Goal: Check status: Check status

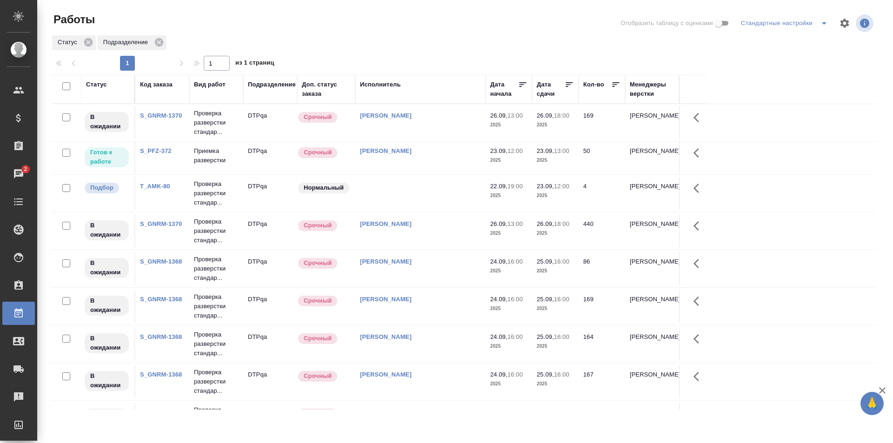
click at [430, 154] on div "[PERSON_NAME]" at bounding box center [420, 151] width 121 height 9
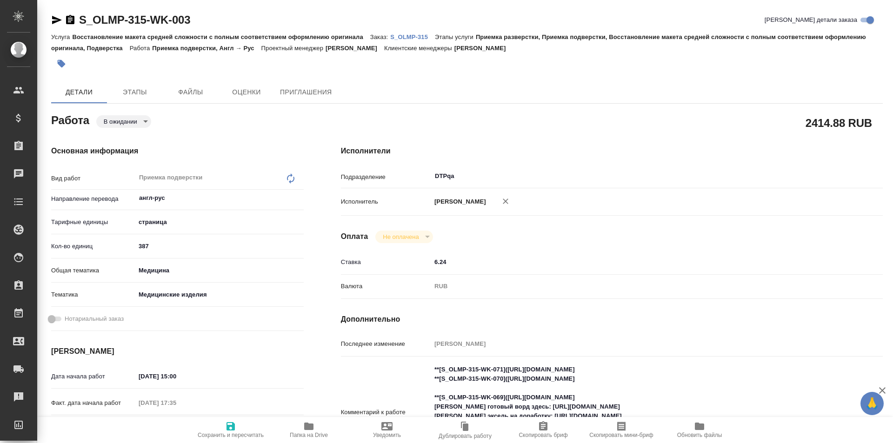
type textarea "x"
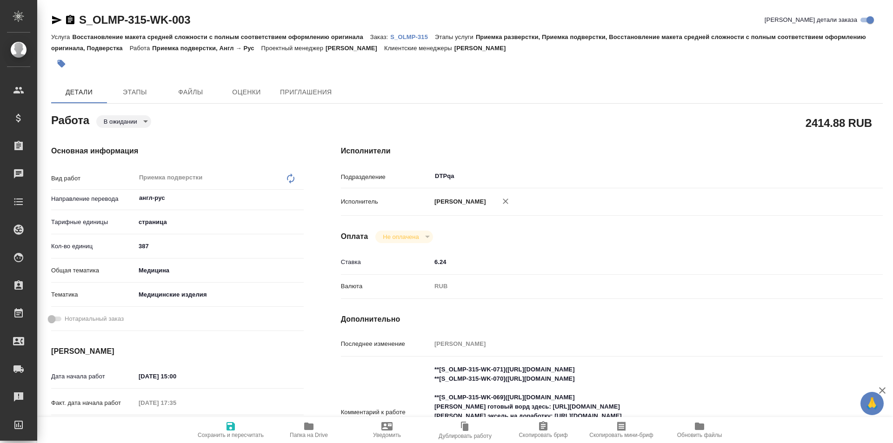
type textarea "x"
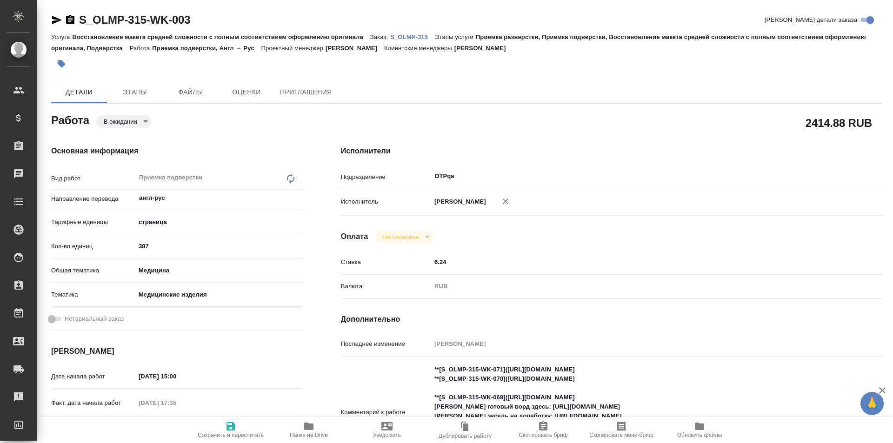
type textarea "x"
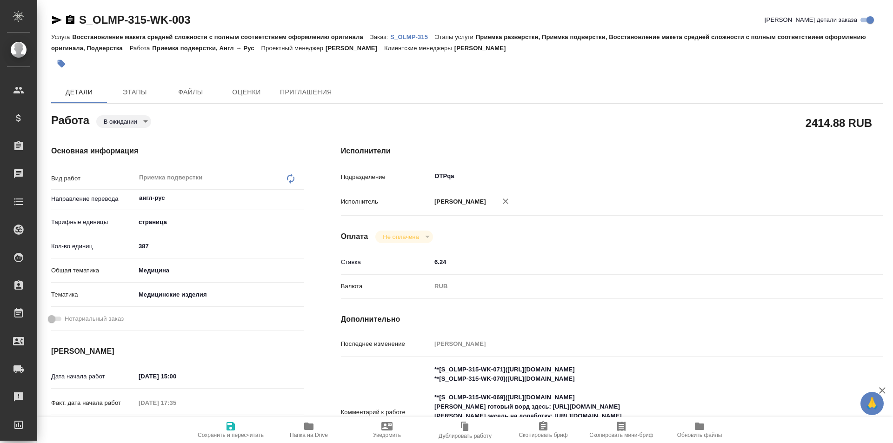
type textarea "x"
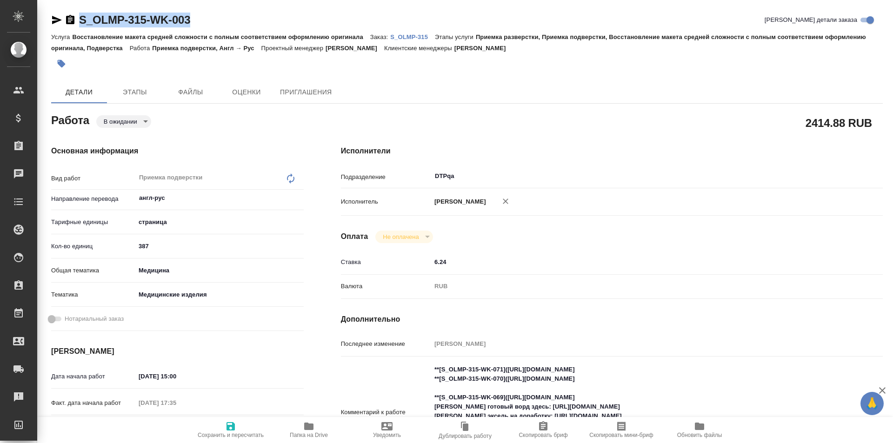
type textarea "x"
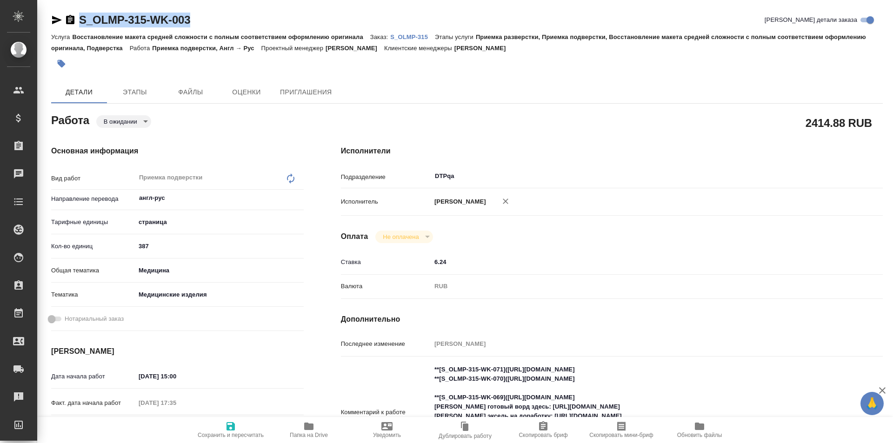
drag, startPoint x: 199, startPoint y: 18, endPoint x: 60, endPoint y: 20, distance: 138.2
click at [60, 21] on div "S_OLMP-315-WK-003 Кратко детали заказа" at bounding box center [467, 20] width 832 height 15
copy link "S_OLMP-315-WK-003"
type textarea "x"
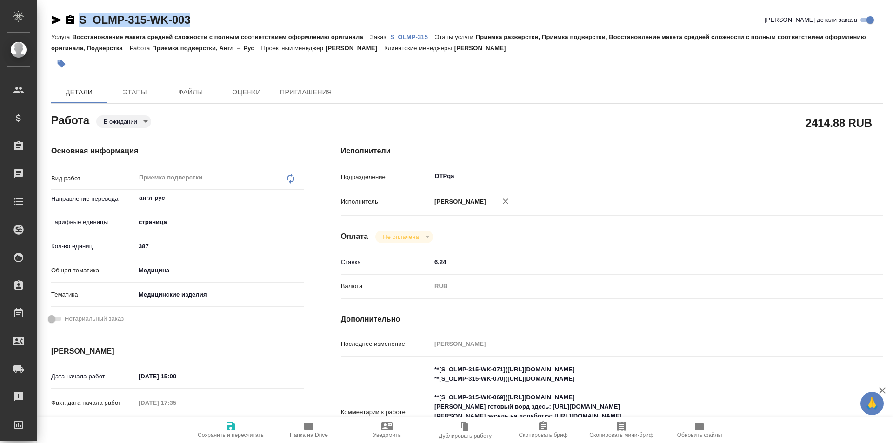
type textarea "x"
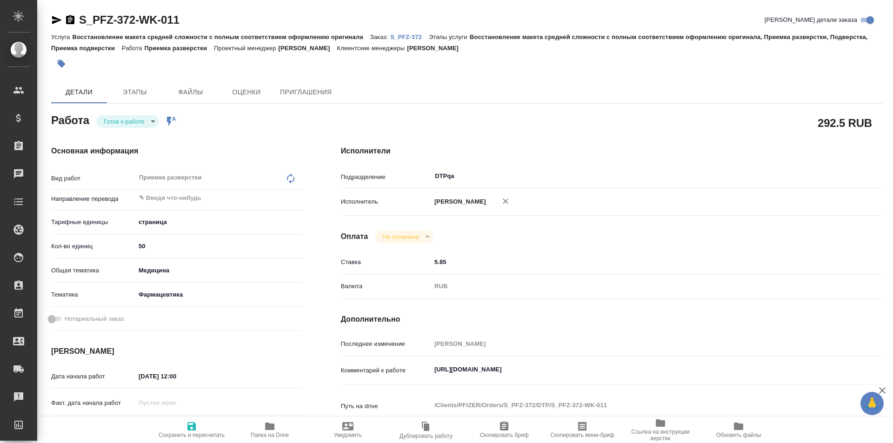
type textarea "x"
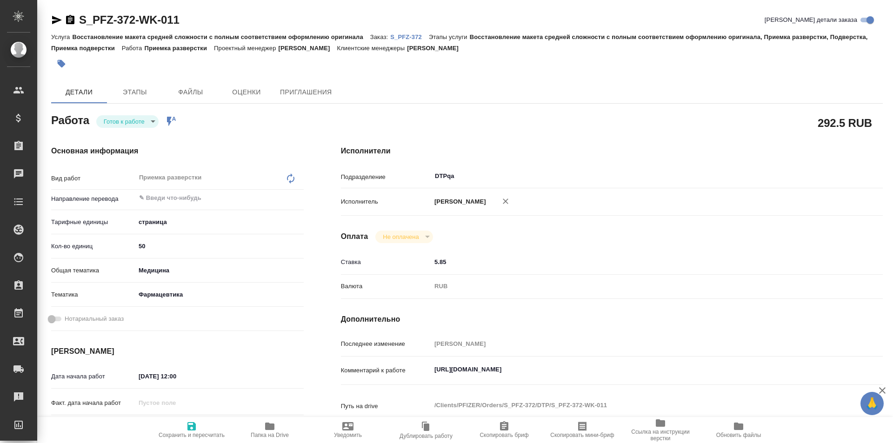
type textarea "x"
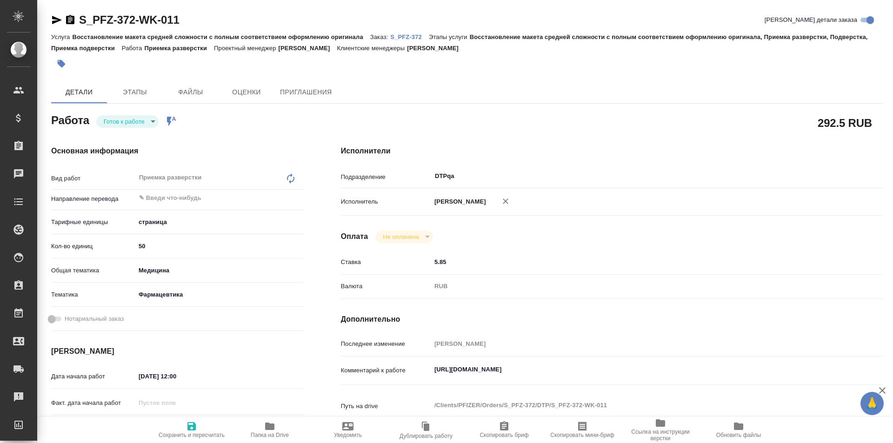
type textarea "x"
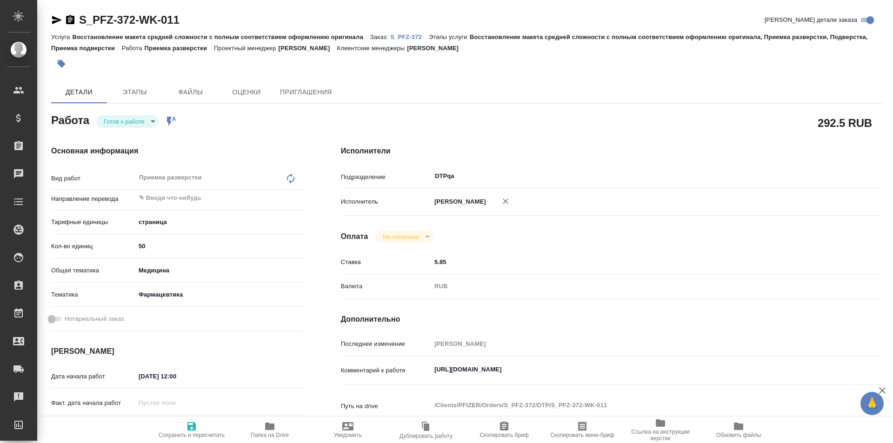
type textarea "x"
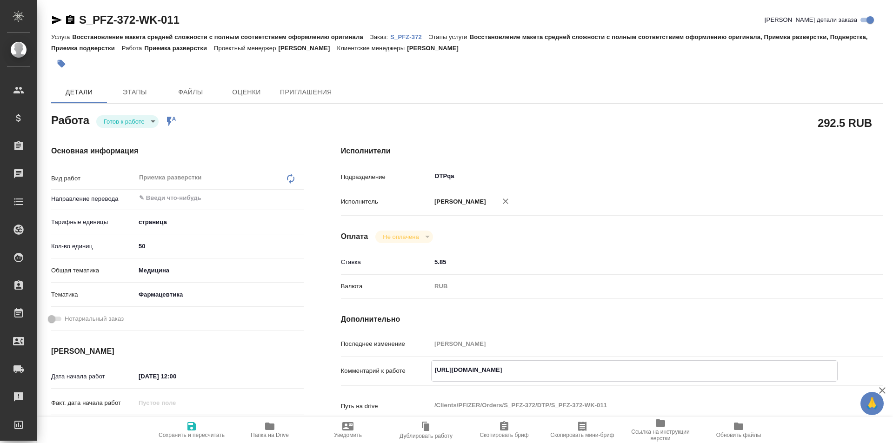
type textarea "x"
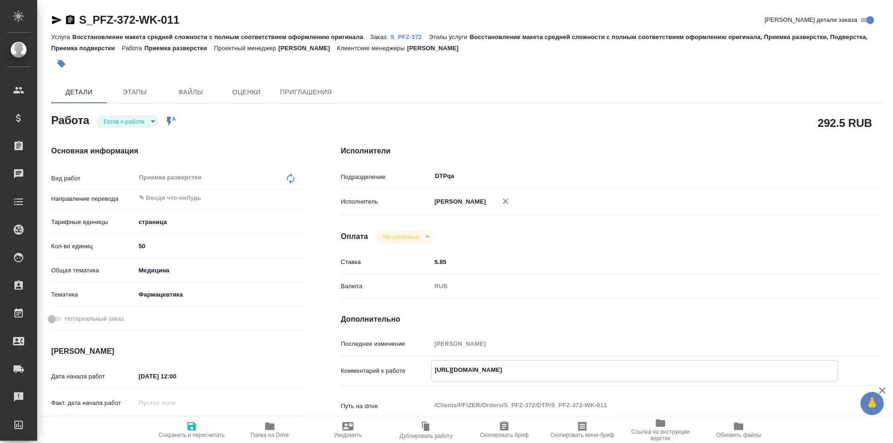
type textarea "x"
drag, startPoint x: 636, startPoint y: 370, endPoint x: 419, endPoint y: 374, distance: 217.3
click at [419, 374] on div "Комментарий к работе https://tera.awatera.com/Work/68d0fe7cd08c004e318c1eea/det…" at bounding box center [612, 370] width 542 height 21
type textarea "x"
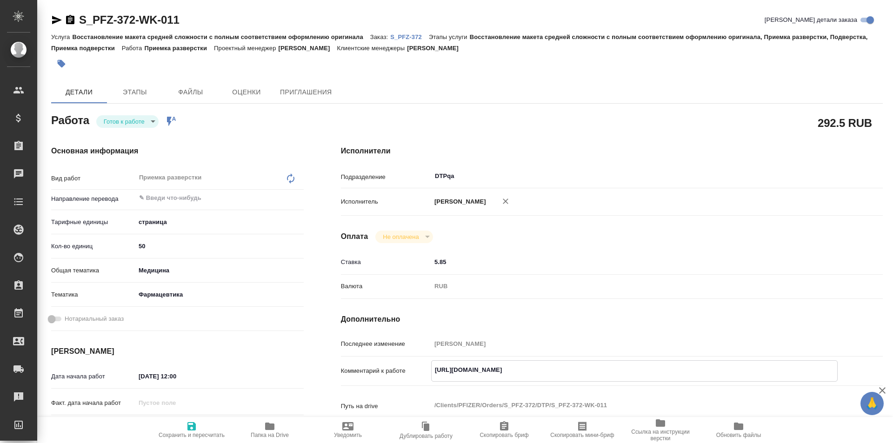
type textarea "x"
click at [140, 125] on body "🙏 .cls-1 fill:#fff; AWATERA Ismagilova Diana Клиенты Спецификации Заказы 2 Чаты…" at bounding box center [446, 221] width 893 height 443
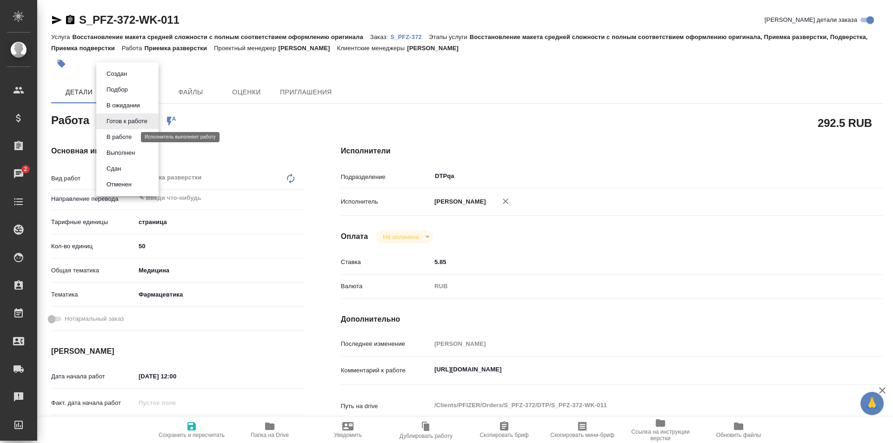
click at [130, 139] on button "В работе" at bounding box center [119, 137] width 31 height 10
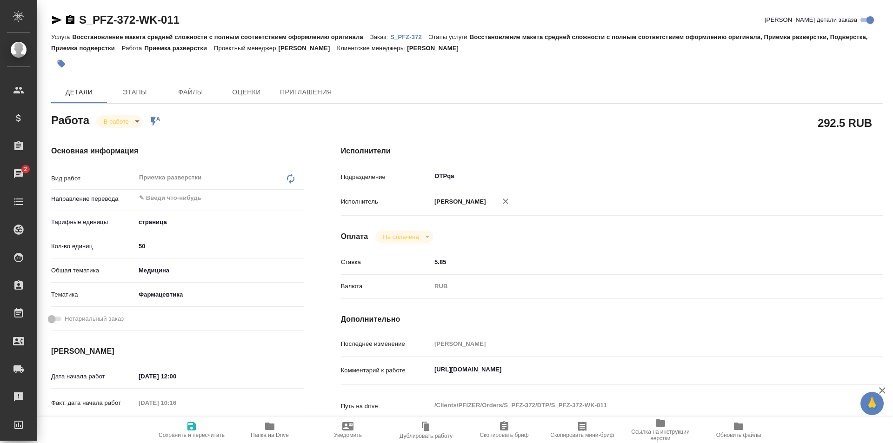
type textarea "x"
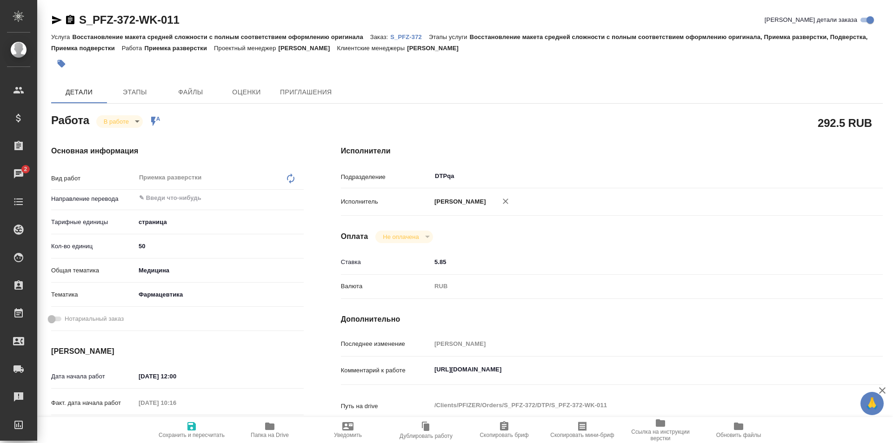
type textarea "x"
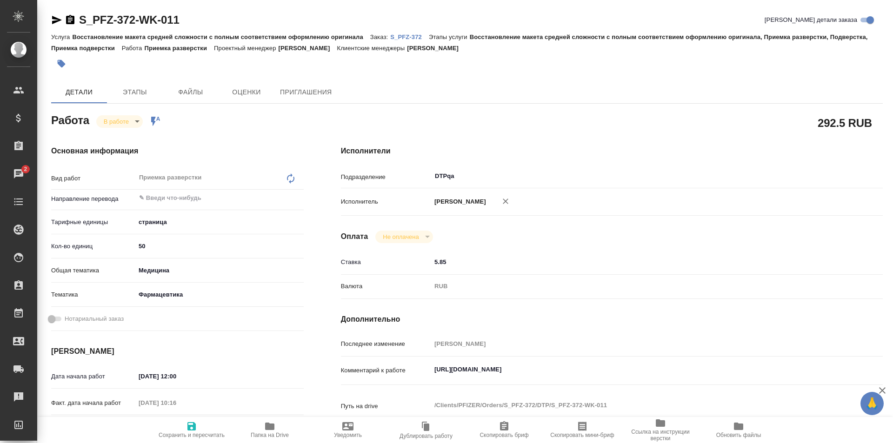
type textarea "x"
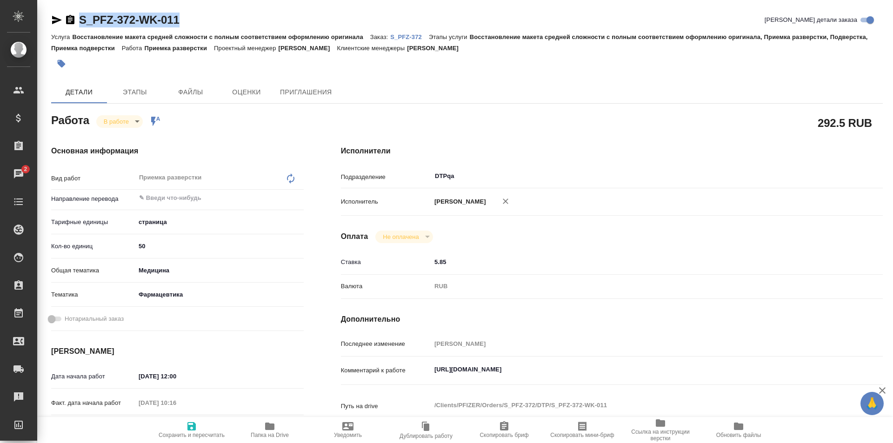
drag, startPoint x: 201, startPoint y: 22, endPoint x: 65, endPoint y: 22, distance: 135.8
click at [65, 22] on div "S_PFZ-372-WK-011 Кратко детали заказа" at bounding box center [467, 20] width 832 height 15
copy link "S_PFZ-372-WK-011"
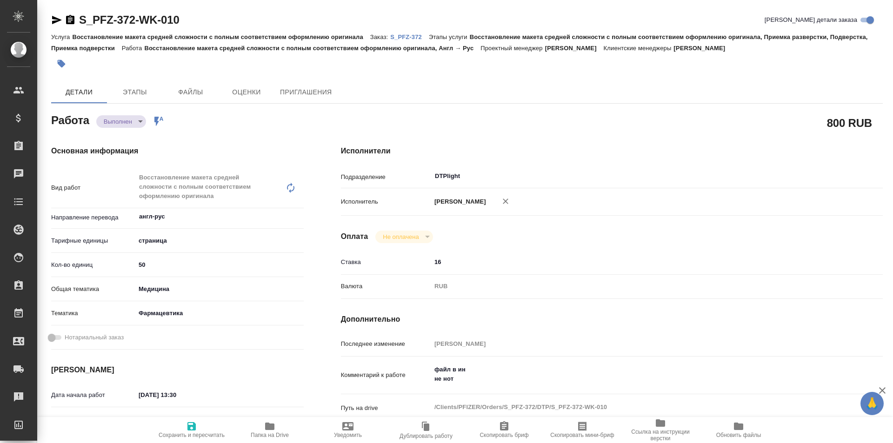
type textarea "x"
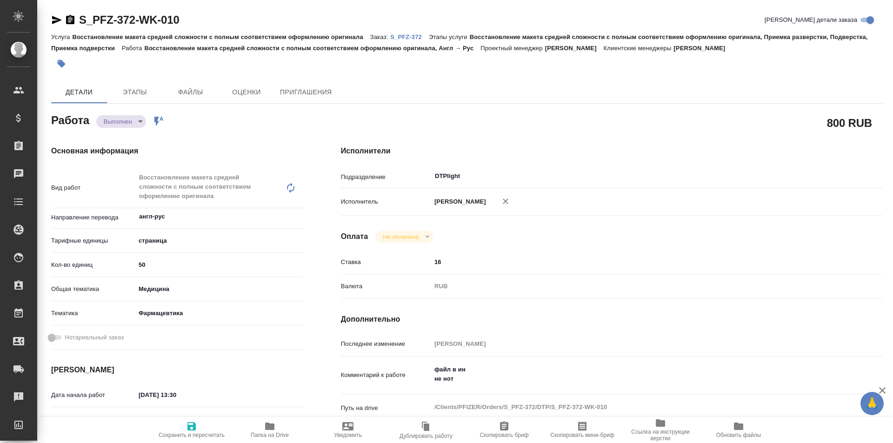
type textarea "x"
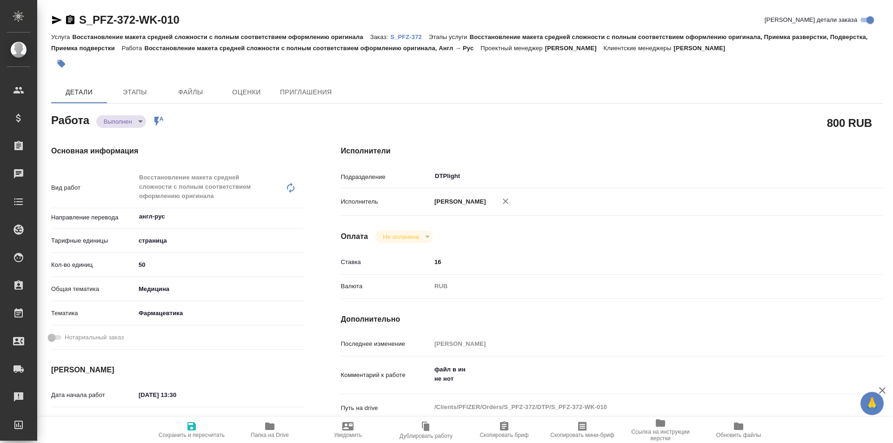
type textarea "x"
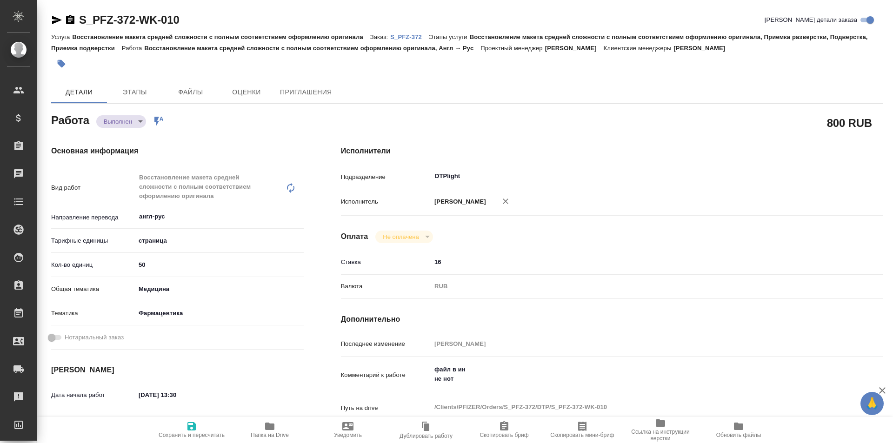
type textarea "x"
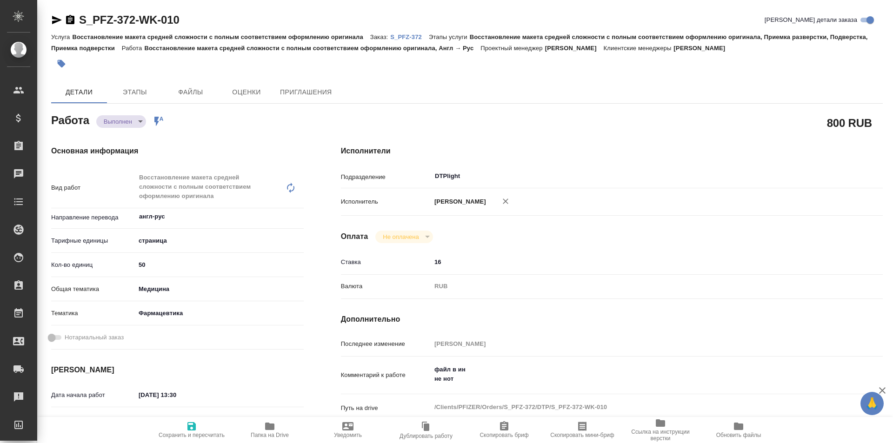
type textarea "x"
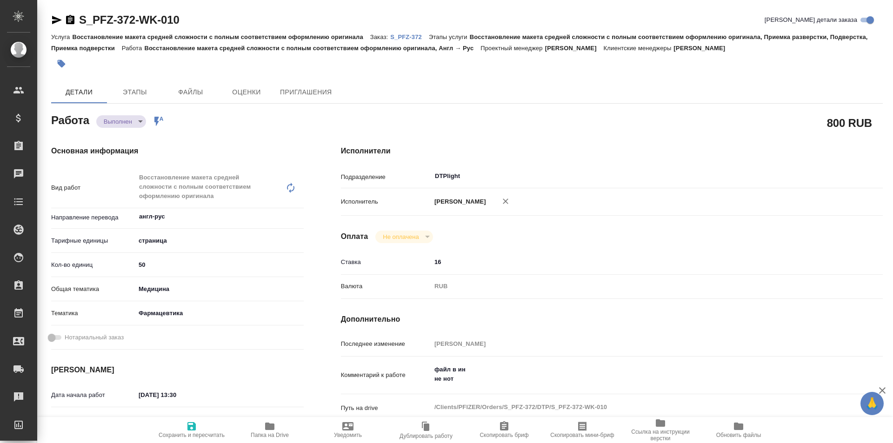
type textarea "x"
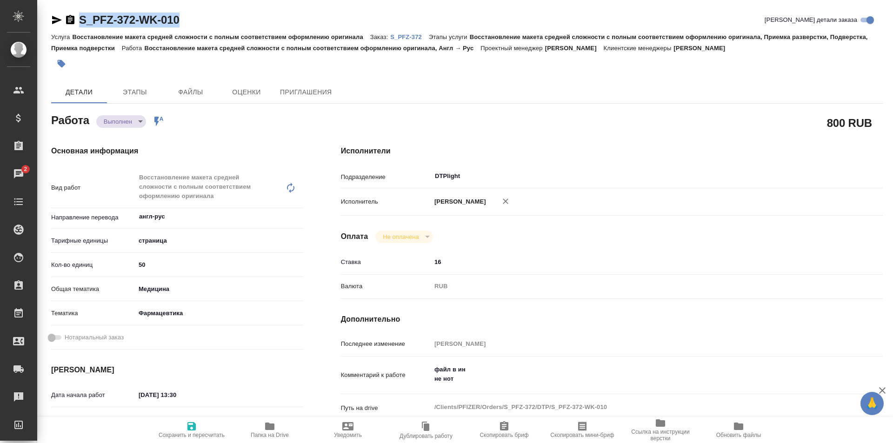
drag, startPoint x: 177, startPoint y: 20, endPoint x: 80, endPoint y: 21, distance: 97.2
click at [80, 21] on div "S_PFZ-372-WK-010 Кратко детали заказа" at bounding box center [467, 20] width 832 height 15
copy link "S_PFZ-372-WK-010"
click at [264, 428] on icon "button" at bounding box center [269, 426] width 11 height 11
click at [410, 34] on p "S_PFZ-372" at bounding box center [409, 36] width 39 height 7
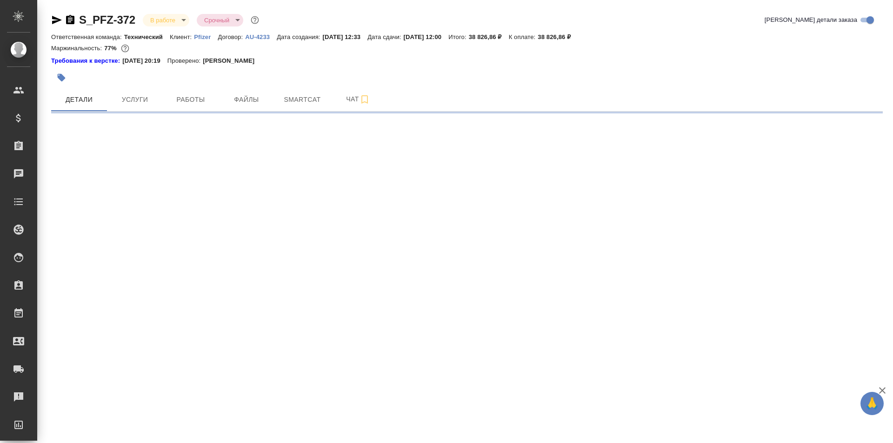
select select "RU"
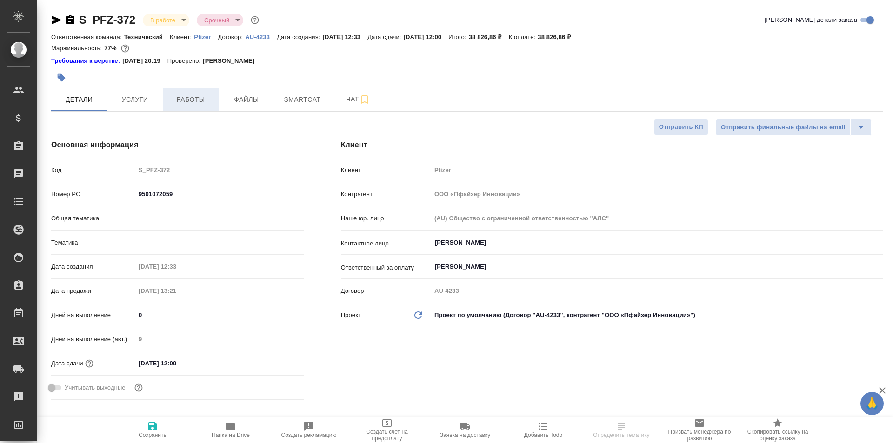
type textarea "x"
type input "Технический"
type input "[PERSON_NAME]"
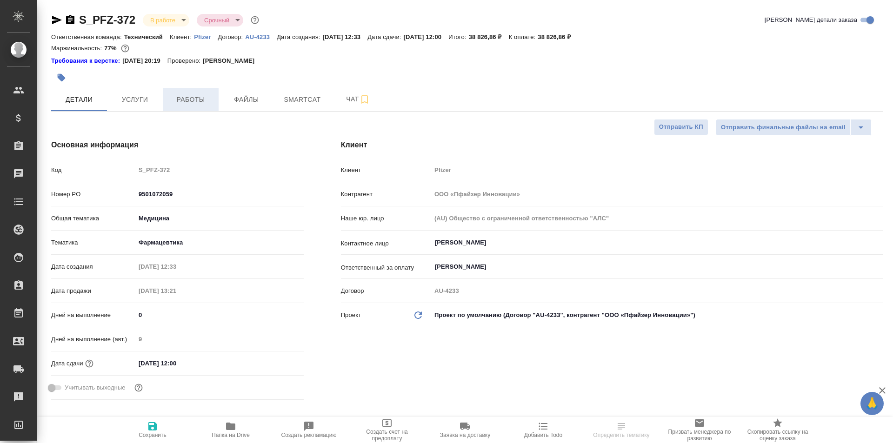
type input "[PERSON_NAME]pereverzeva"
click at [95, 59] on link "Требования к верстке:" at bounding box center [86, 60] width 71 height 9
type textarea "x"
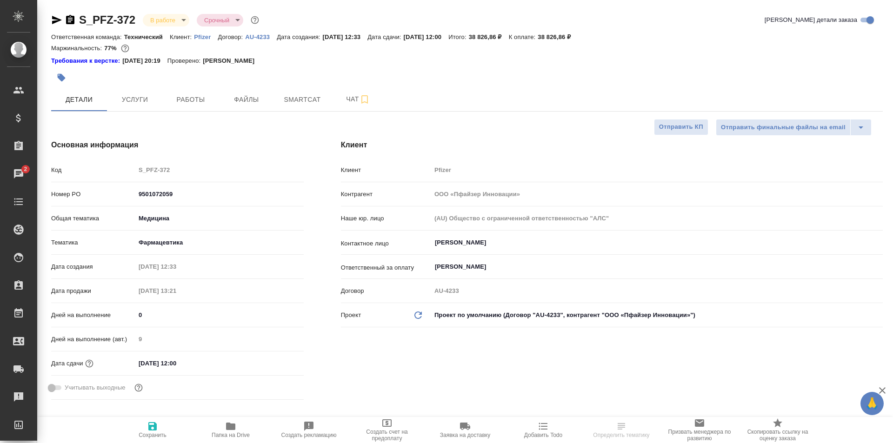
select select "RU"
